Goal: Transaction & Acquisition: Purchase product/service

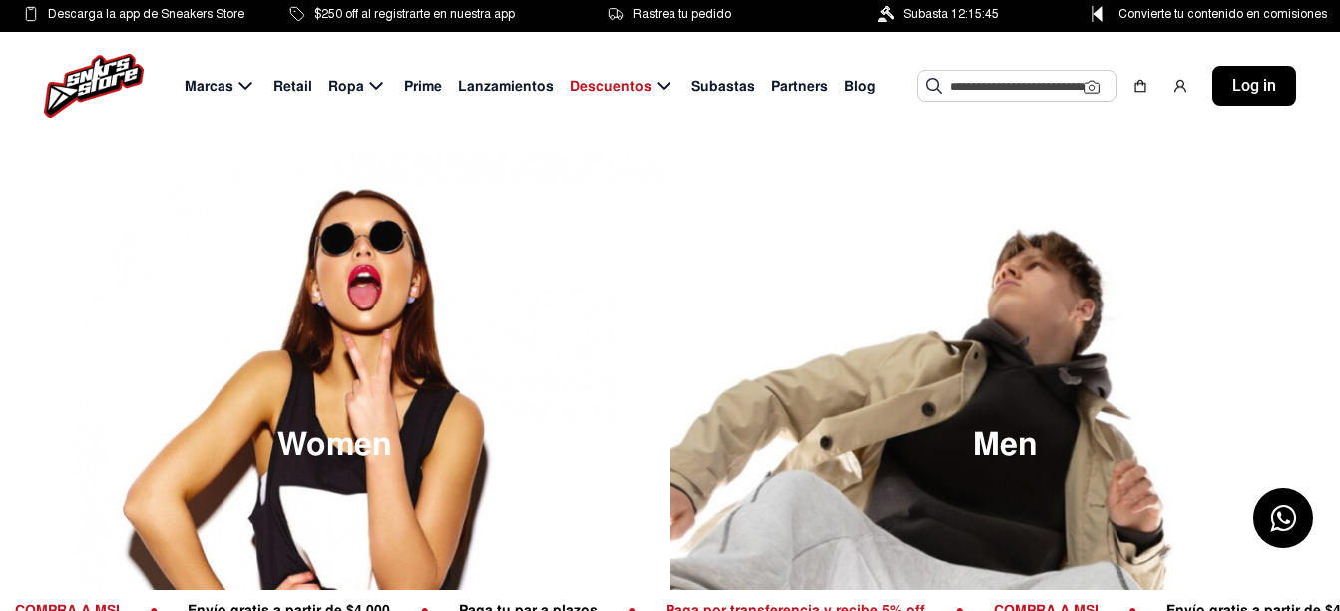
click at [289, 83] on span "Retail" at bounding box center [292, 86] width 39 height 21
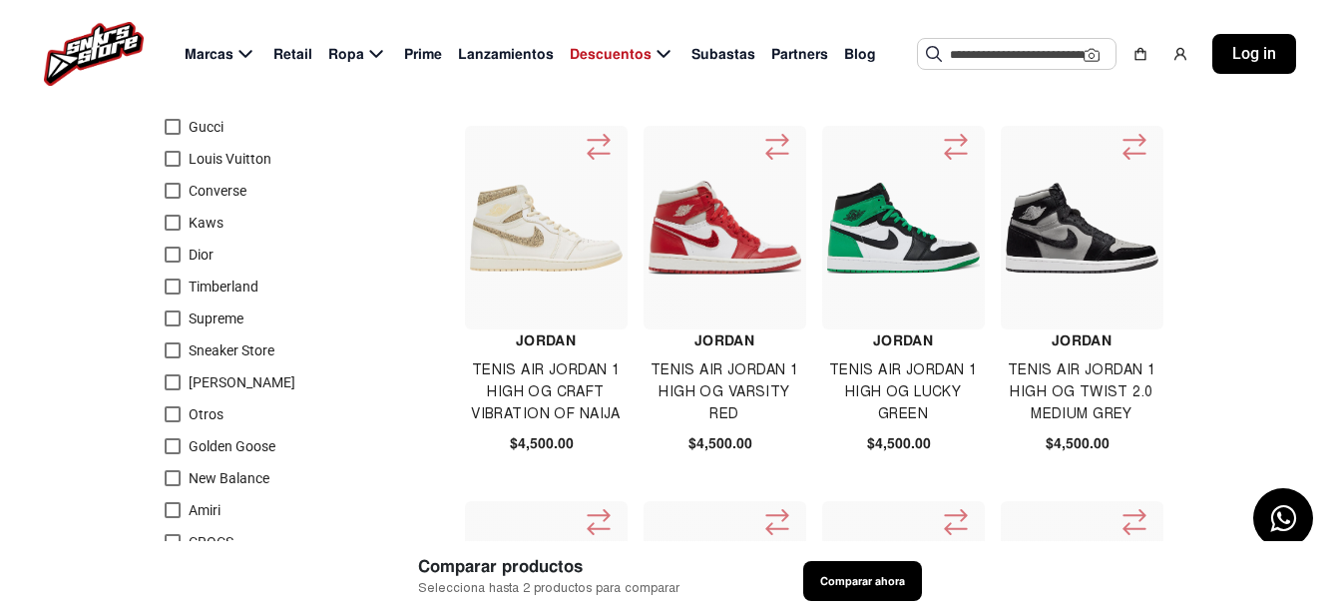
scroll to position [479, 0]
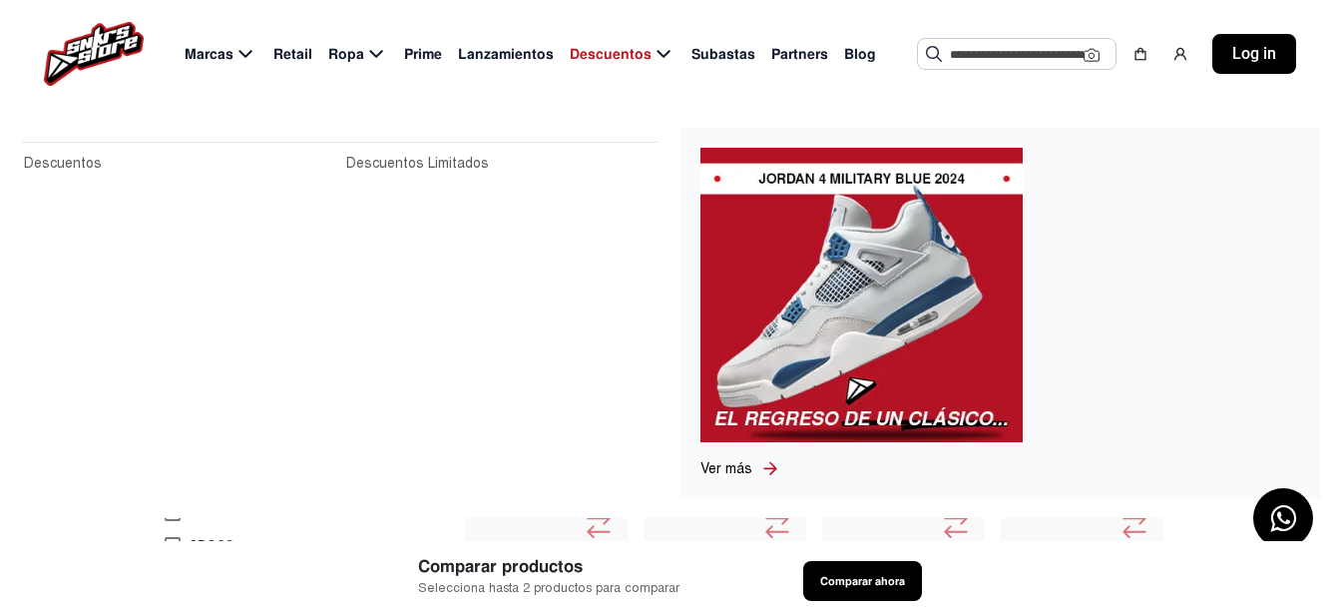
click at [629, 54] on span "Descuentos" at bounding box center [611, 54] width 82 height 21
click at [665, 51] on icon at bounding box center [664, 54] width 24 height 25
click at [615, 50] on span "Descuentos" at bounding box center [611, 54] width 82 height 21
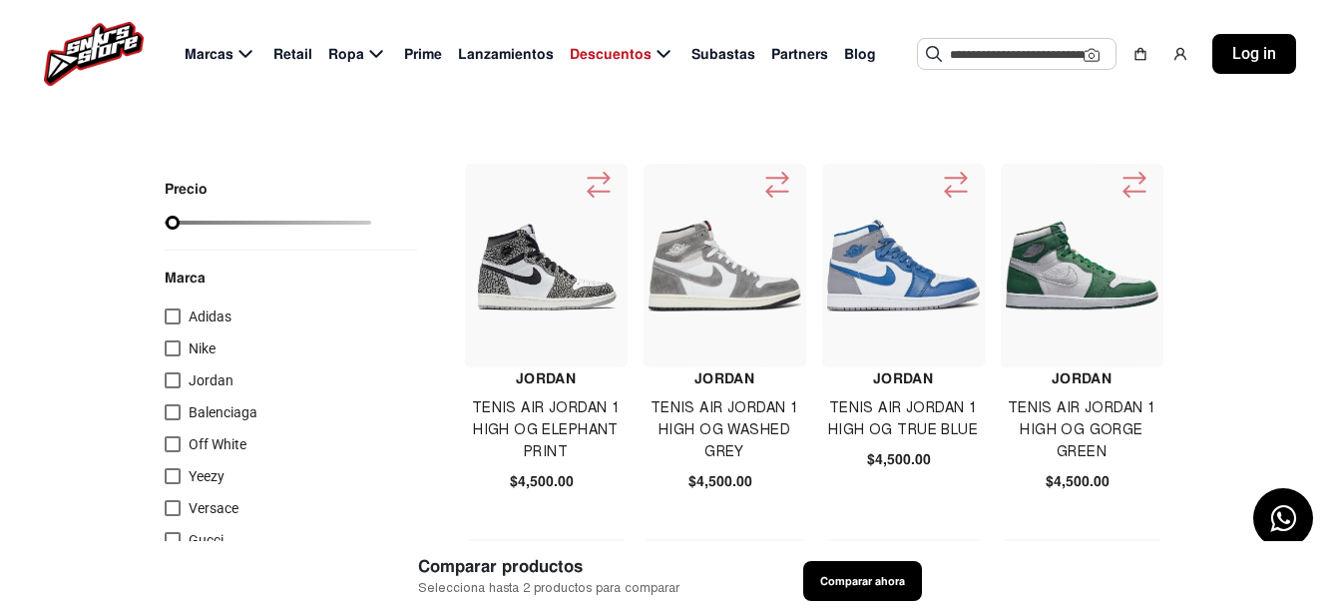
scroll to position [0, 0]
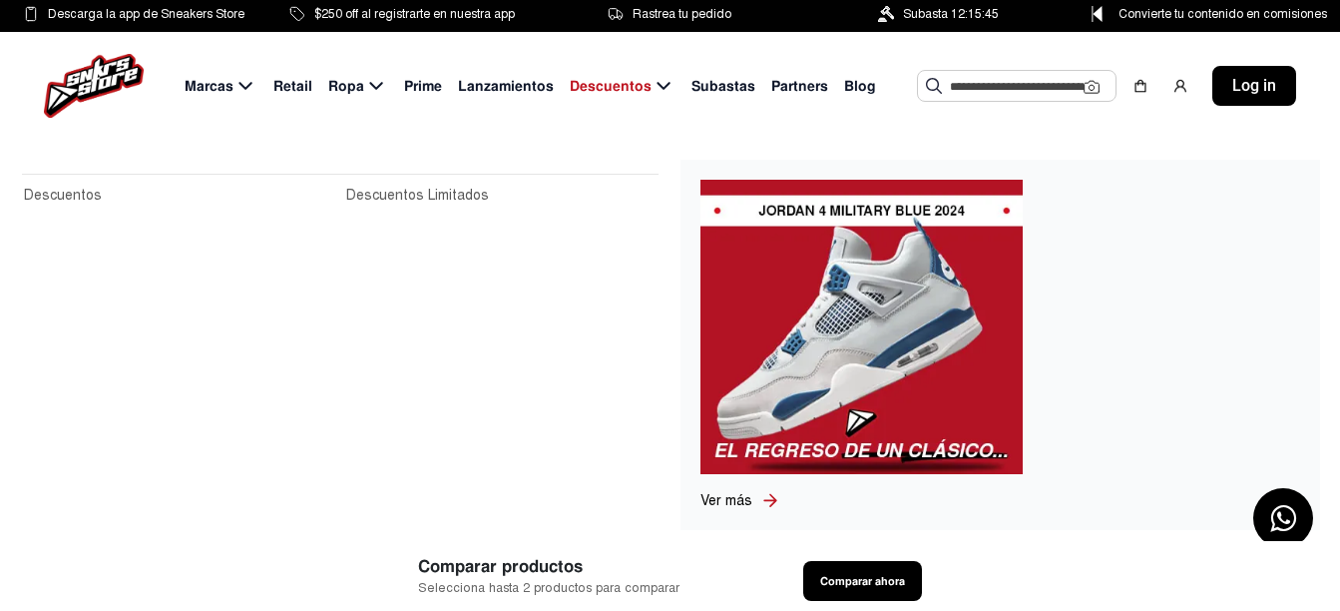
click at [450, 189] on link "Descuentos Limitados" at bounding box center [501, 196] width 310 height 22
